Goal: Find contact information: Find contact information

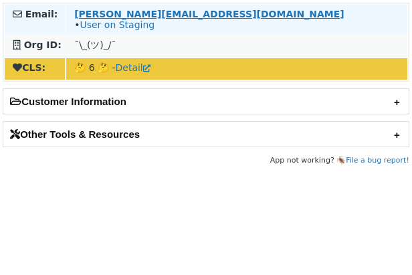
click at [154, 13] on strong "[PERSON_NAME][EMAIL_ADDRESS][DOMAIN_NAME]" at bounding box center [208, 14] width 269 height 11
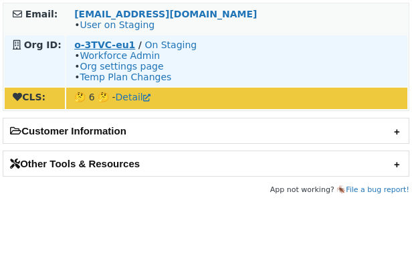
click at [105, 44] on strong "o-3TVC-eu1" at bounding box center [104, 44] width 61 height 11
